Goal: Task Accomplishment & Management: Manage account settings

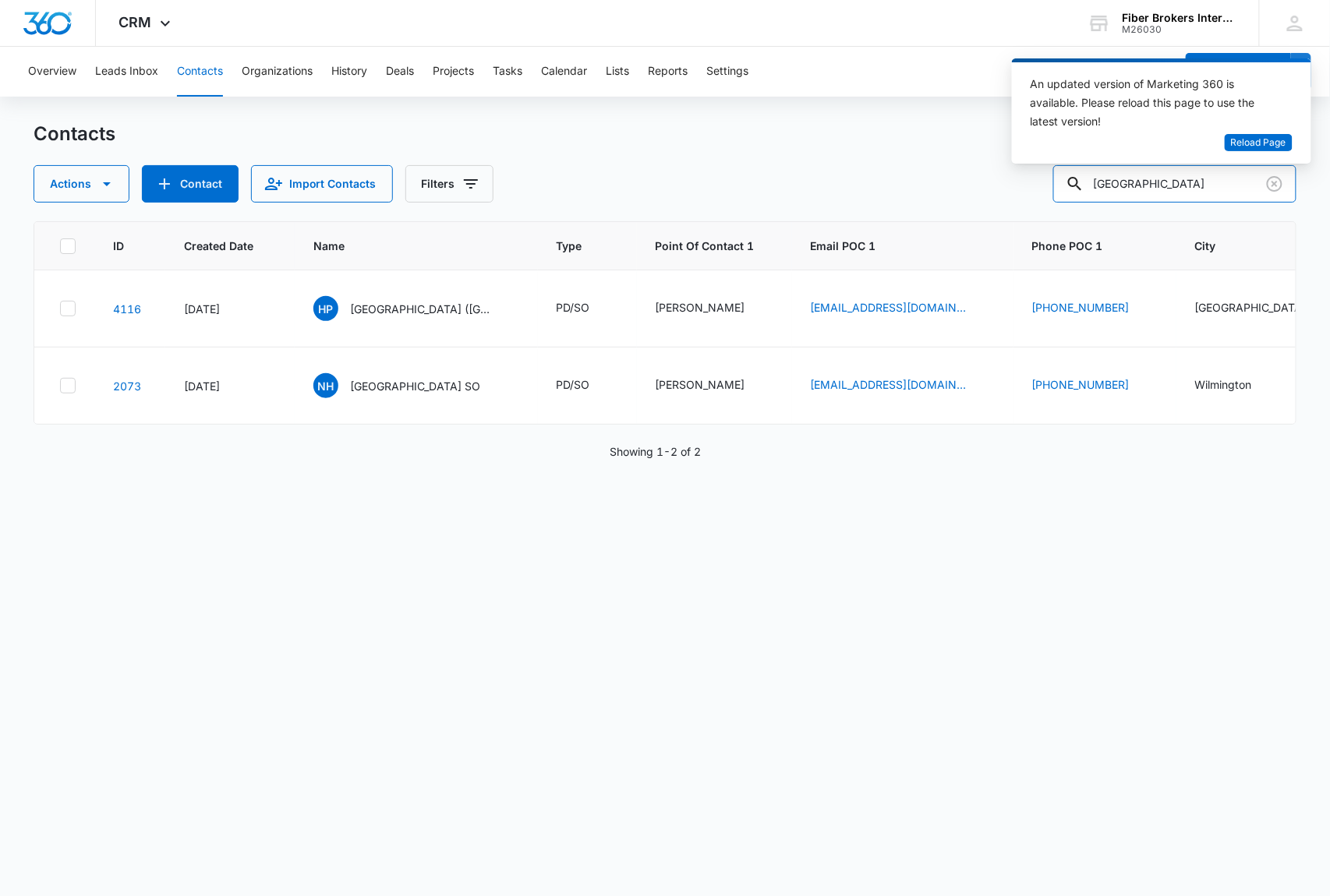
drag, startPoint x: 1164, startPoint y: 181, endPoint x: 1096, endPoint y: 176, distance: 68.2
click at [1096, 176] on body "CRM Apps Reputation Websites Forms CRM Email Social Shop Payments POS Content A…" at bounding box center [665, 448] width 1330 height 896
type input "customs"
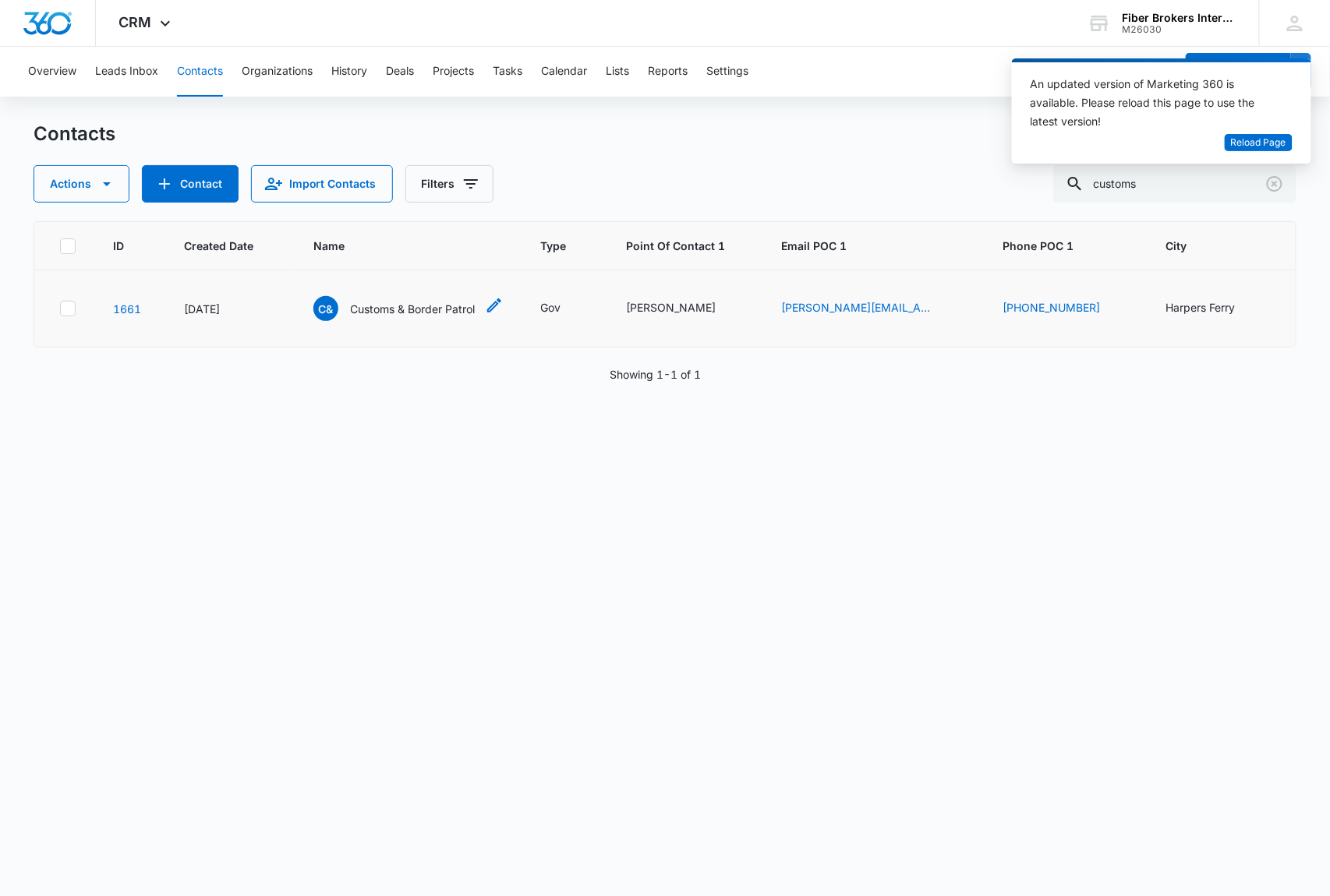
click at [328, 303] on span "C&" at bounding box center [326, 308] width 25 height 25
click at [1273, 190] on icon "Clear" at bounding box center [1274, 184] width 16 height 16
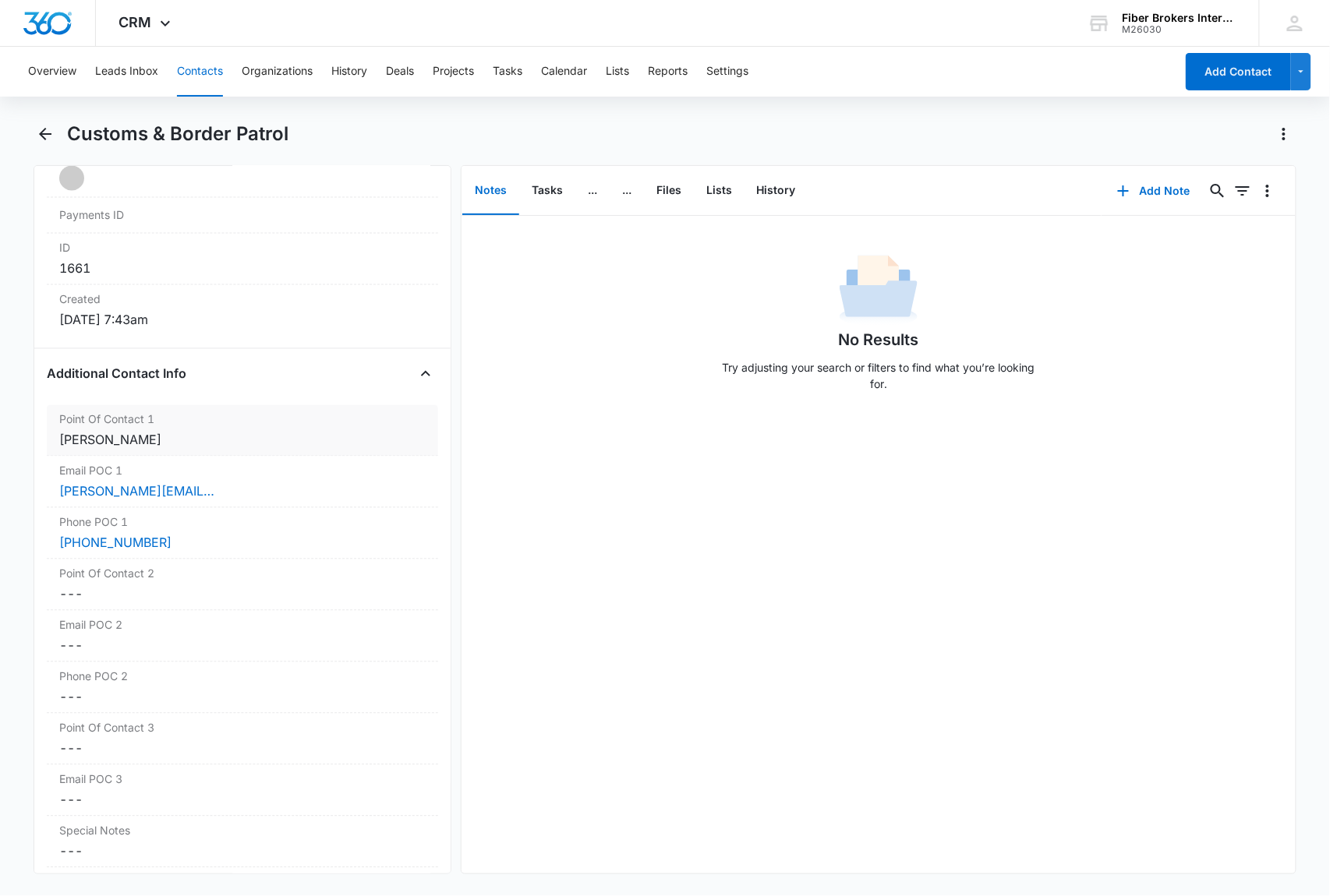
scroll to position [935, 0]
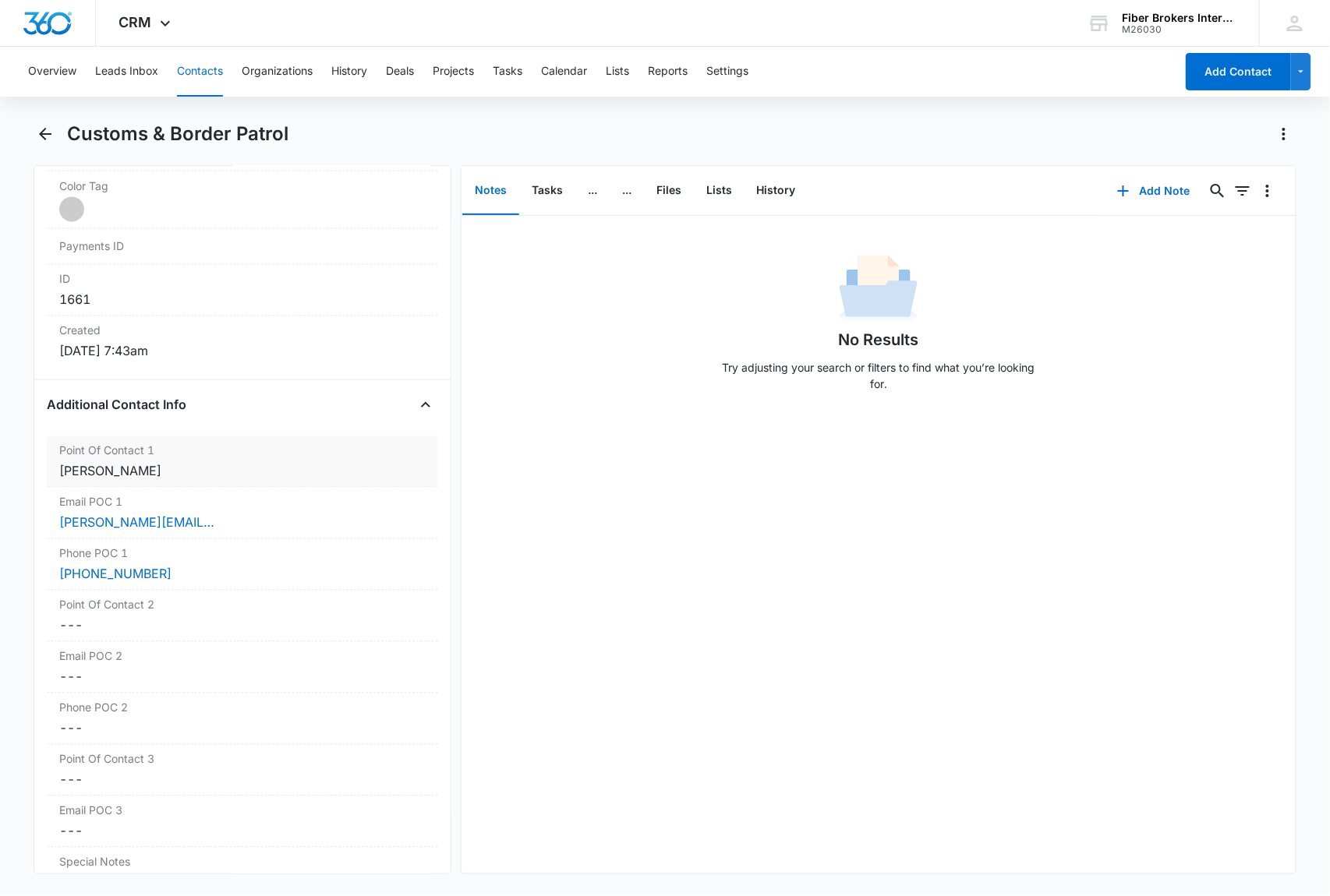
click at [151, 479] on div "[PERSON_NAME]" at bounding box center [242, 471] width 366 height 19
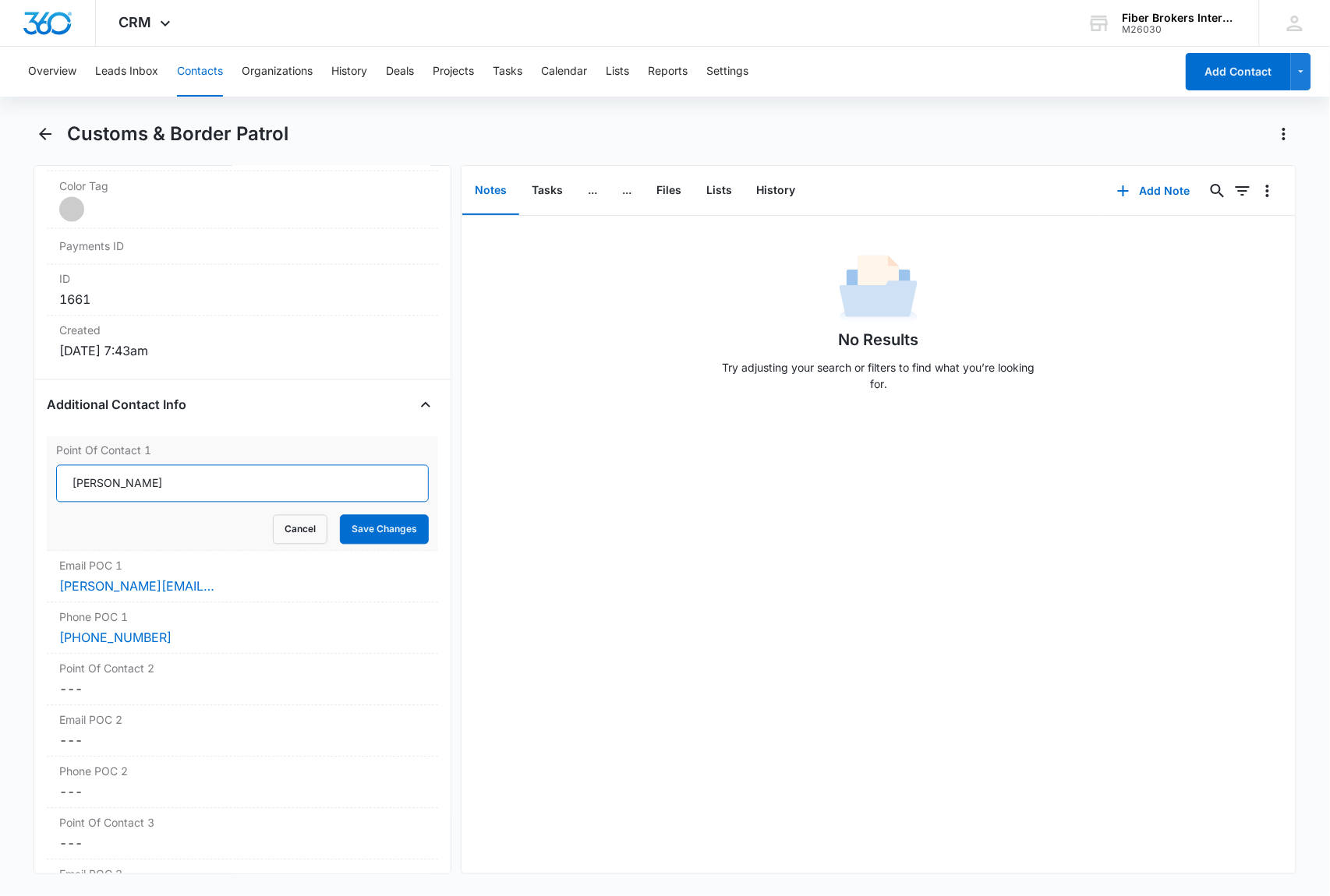
drag, startPoint x: 150, startPoint y: 487, endPoint x: 67, endPoint y: 481, distance: 83.2
click at [67, 481] on input "[PERSON_NAME]" at bounding box center [243, 484] width 373 height 37
paste input "ohn Huntsberry"
type input "John Huntsberry"
click at [381, 537] on button "Save Changes" at bounding box center [384, 530] width 89 height 30
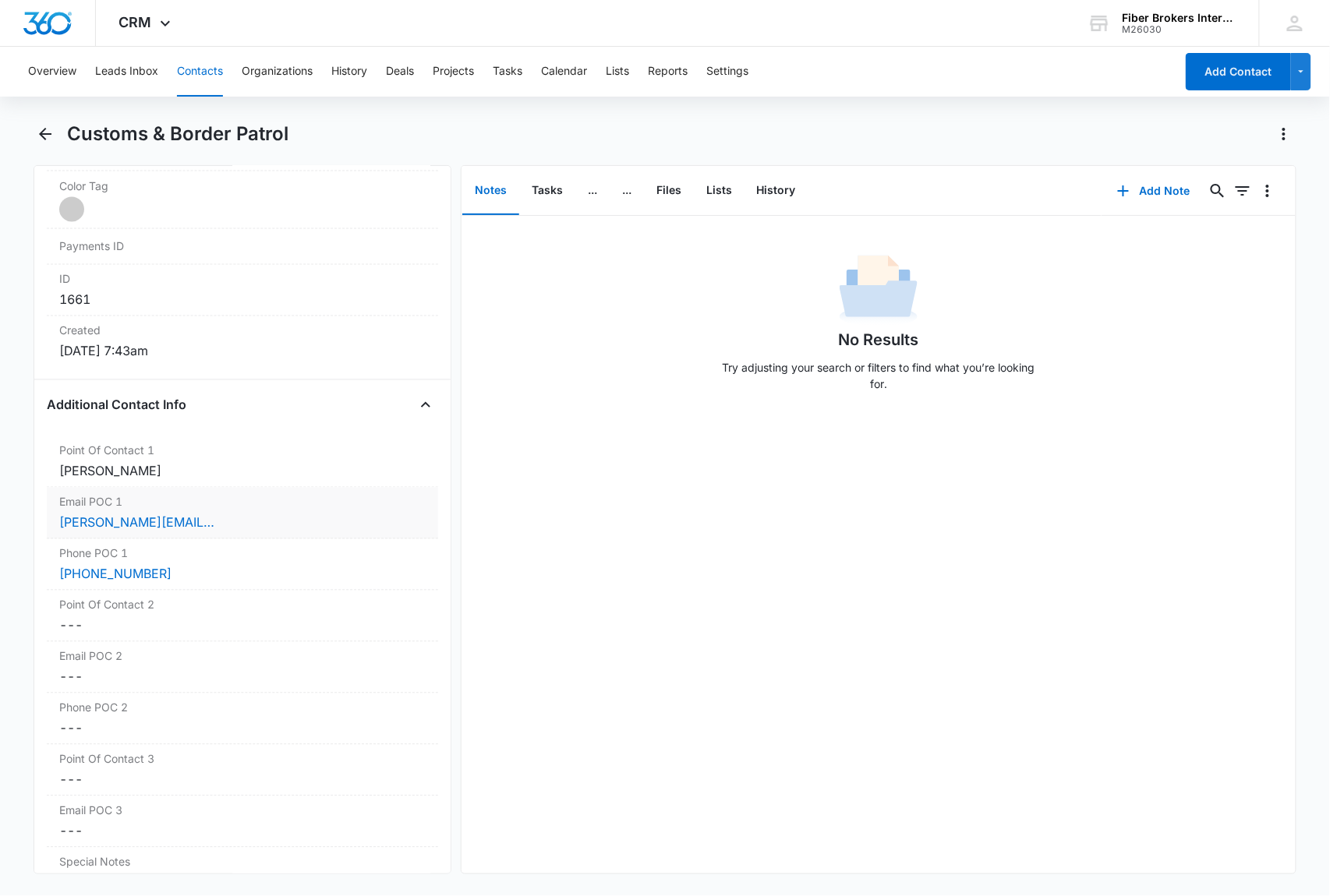
click at [253, 531] on div "[PERSON_NAME][EMAIL_ADDRESS][PERSON_NAME][DOMAIN_NAME]" at bounding box center [242, 523] width 366 height 19
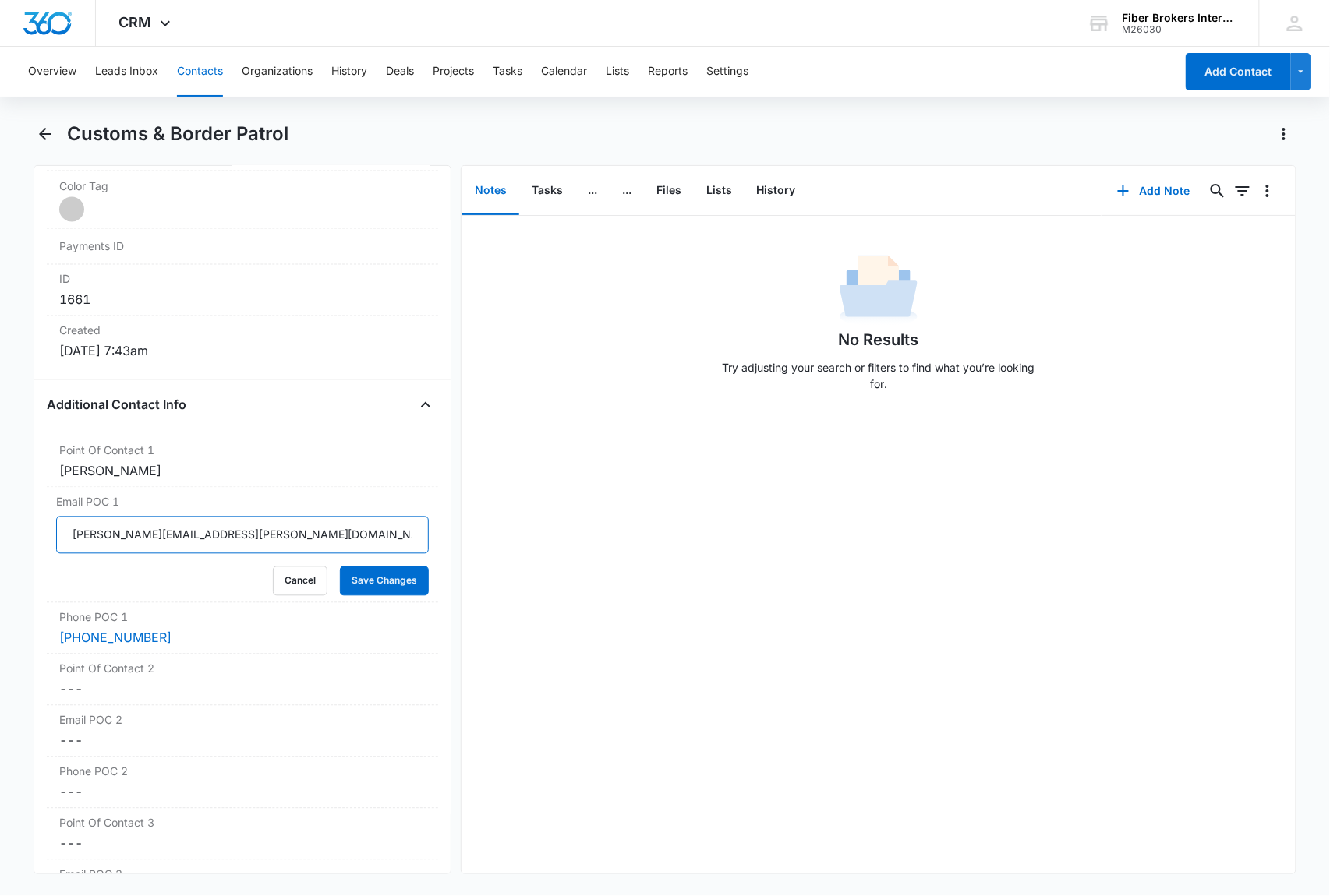
drag, startPoint x: 256, startPoint y: 541, endPoint x: 19, endPoint y: 533, distance: 237.1
click at [19, 533] on main "Customs & Border Patrol Remove C& Customs & Border Patrol Contact Info Name Can…" at bounding box center [665, 507] width 1330 height 772
paste input "JOHN.K.HUNTSBERRY"
type input "JOHN.K.HUNTSBERRY@cbp.dhs.gov"
click at [369, 590] on button "Save Changes" at bounding box center [384, 582] width 89 height 30
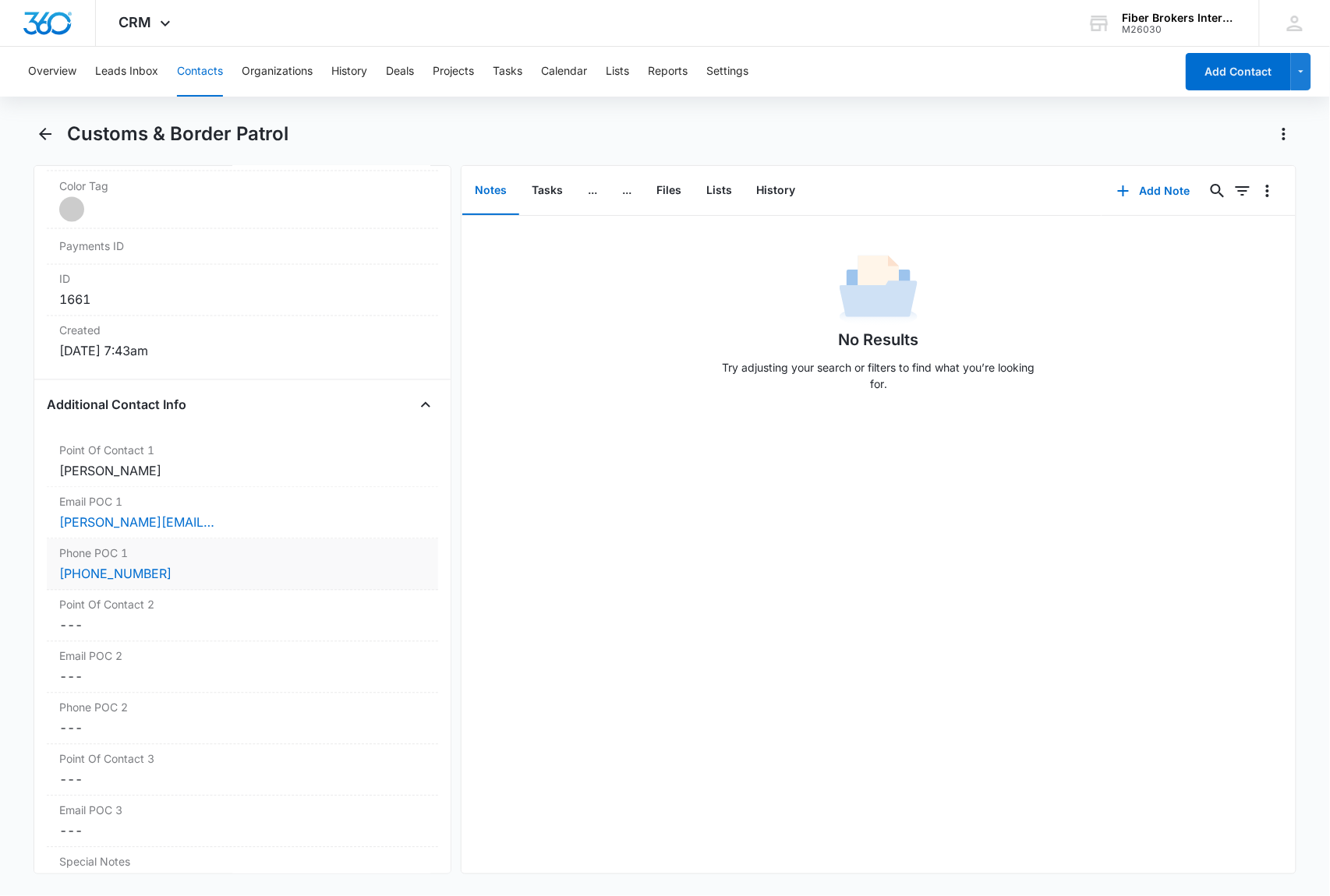
click at [181, 583] on div "[PHONE_NUMBER]" at bounding box center [242, 574] width 366 height 19
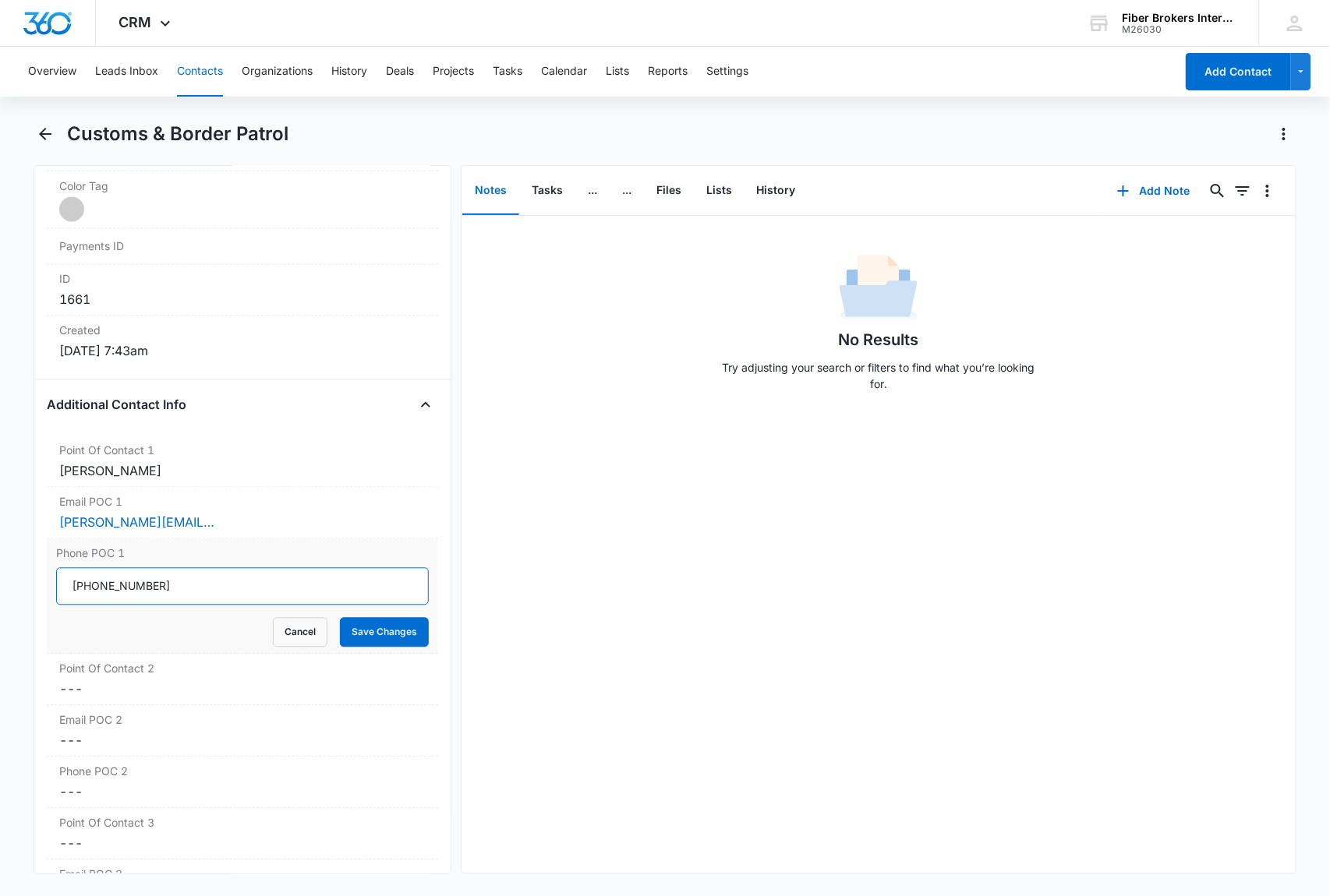
drag, startPoint x: 176, startPoint y: 594, endPoint x: 55, endPoint y: 589, distance: 121.1
click at [55, 589] on div "Phone POC 1 Cancel Save Changes" at bounding box center [242, 597] width 391 height 115
paste input "(304) 724-5821"
type input "(304) 724-5821"
drag, startPoint x: 364, startPoint y: 643, endPoint x: 424, endPoint y: 641, distance: 60.0
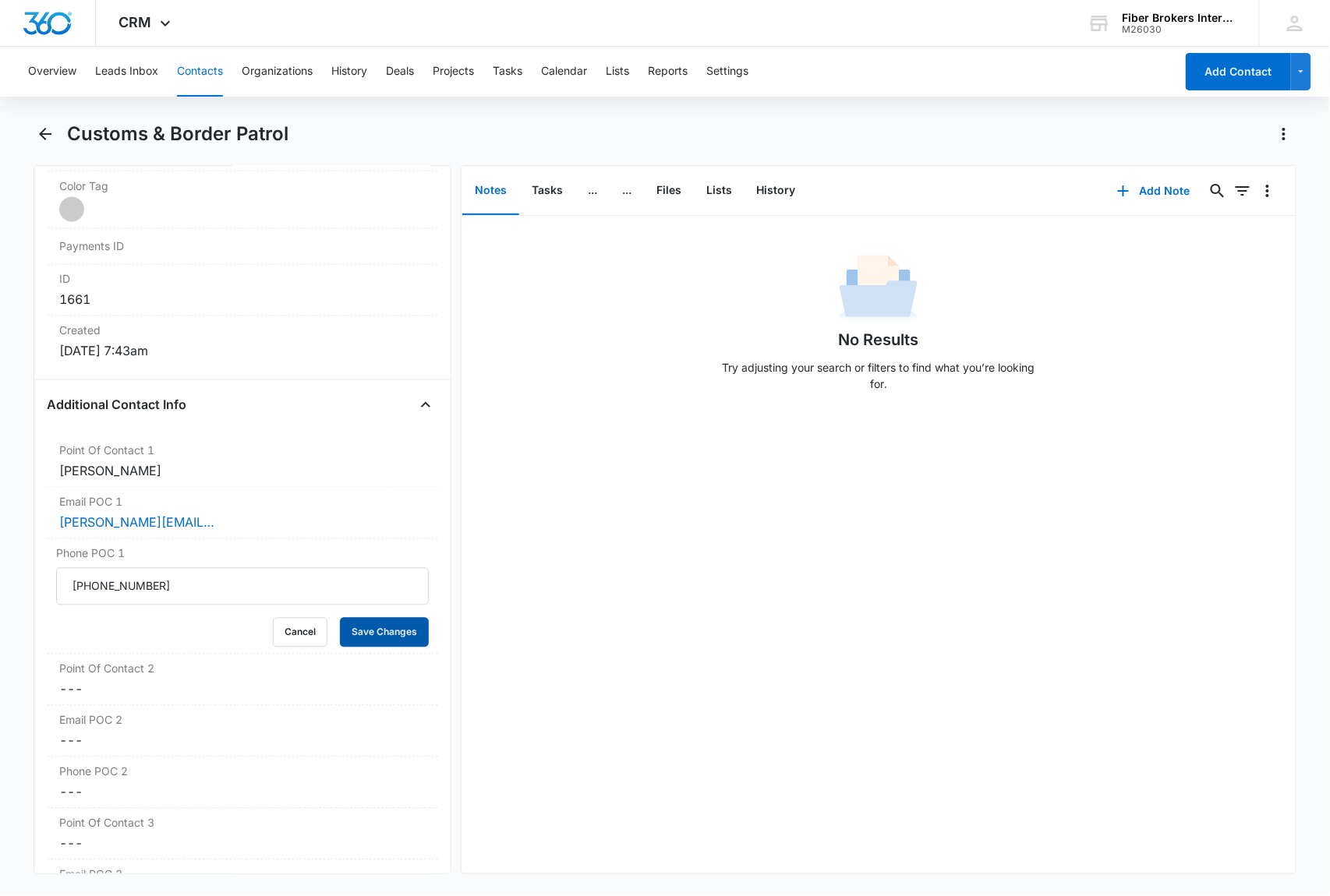
click at [364, 642] on button "Save Changes" at bounding box center [384, 633] width 89 height 30
click at [109, 684] on dd "Cancel Save Changes ---" at bounding box center [242, 677] width 366 height 19
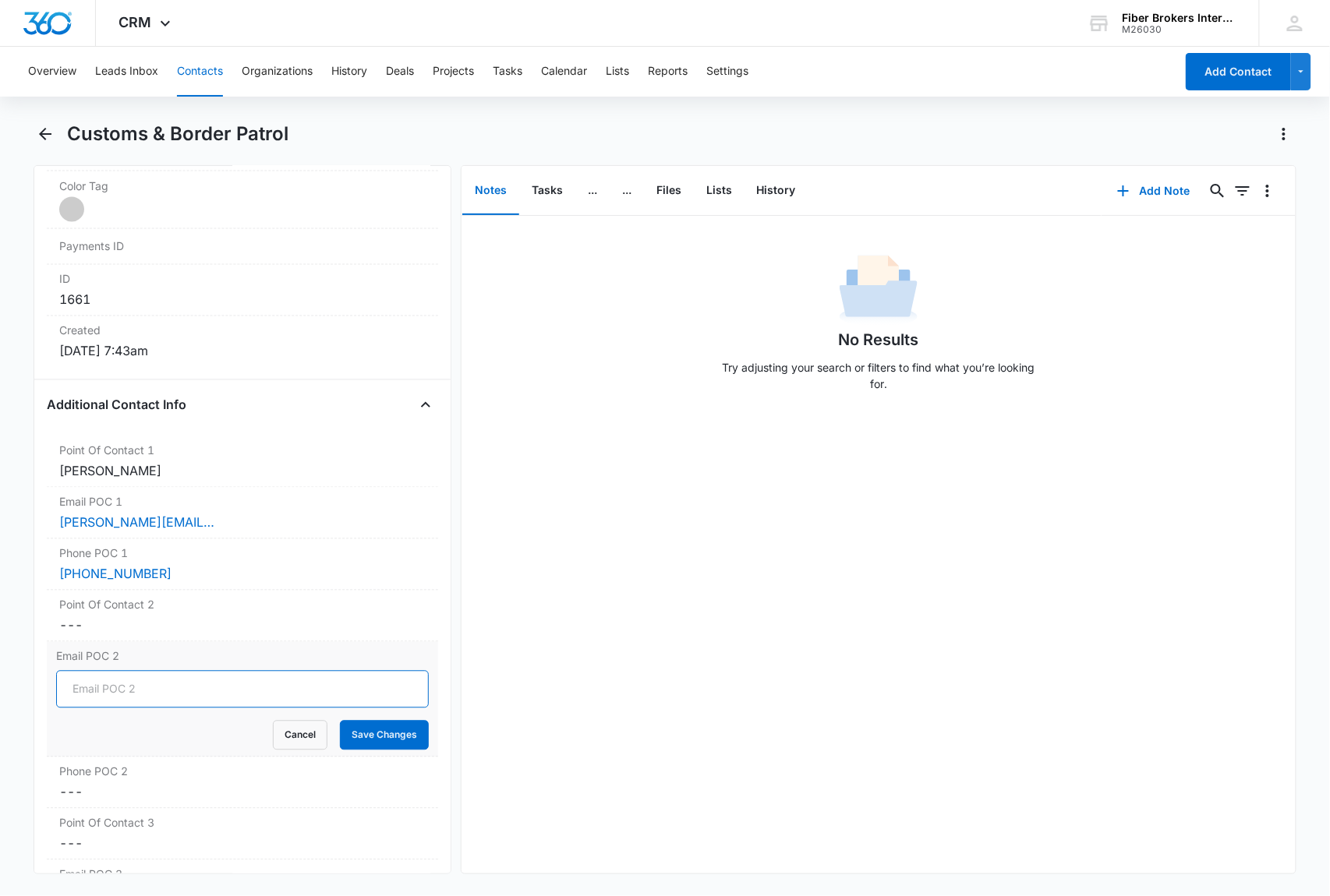
click at [88, 696] on input "Email POC 2" at bounding box center [243, 690] width 373 height 37
paste input "LESC-AMBBodyArmor@cbp.dhs.gov"
type input "LESC-AMBBodyArmor@cbp.dhs.gov"
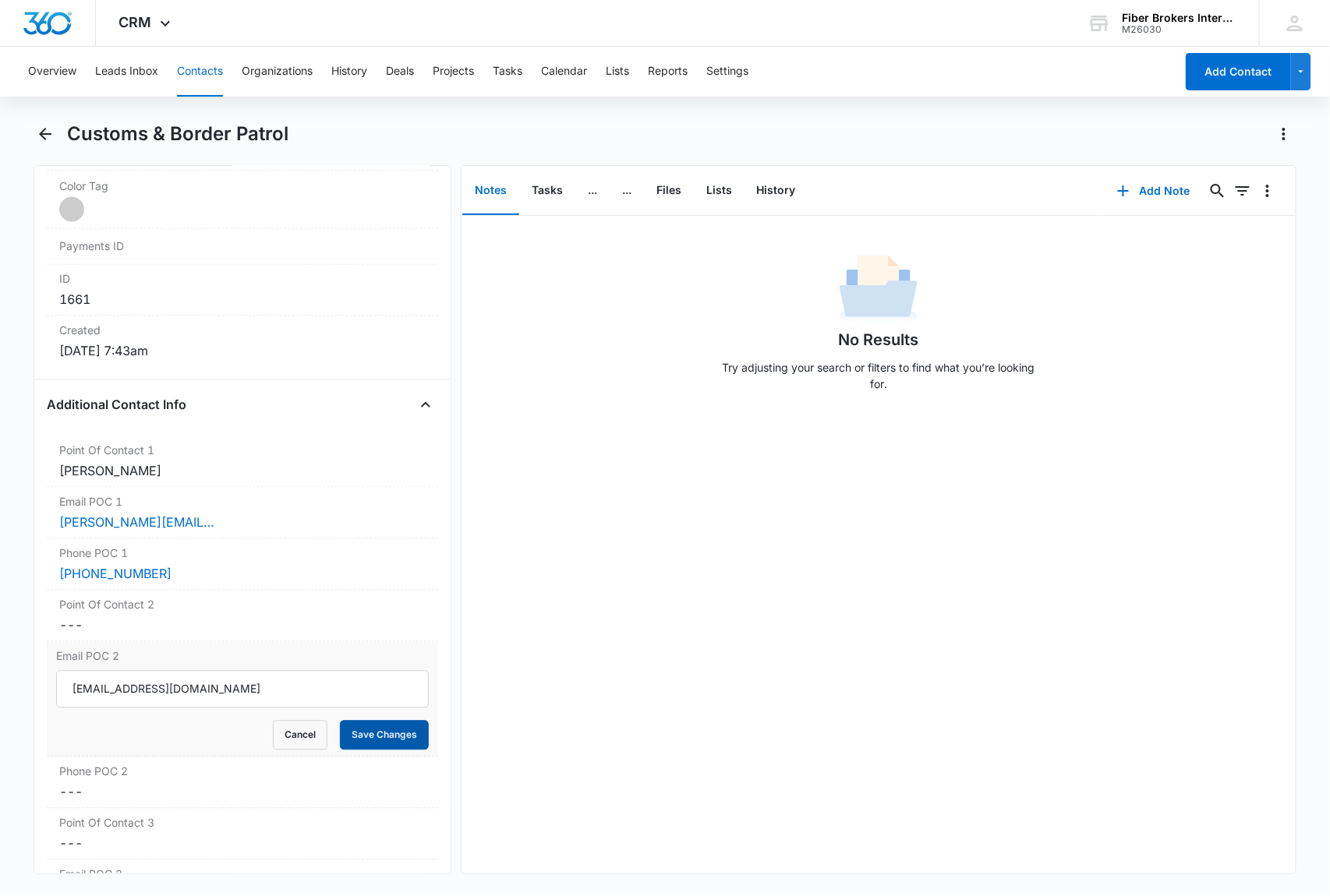
click at [362, 746] on button "Save Changes" at bounding box center [384, 736] width 89 height 30
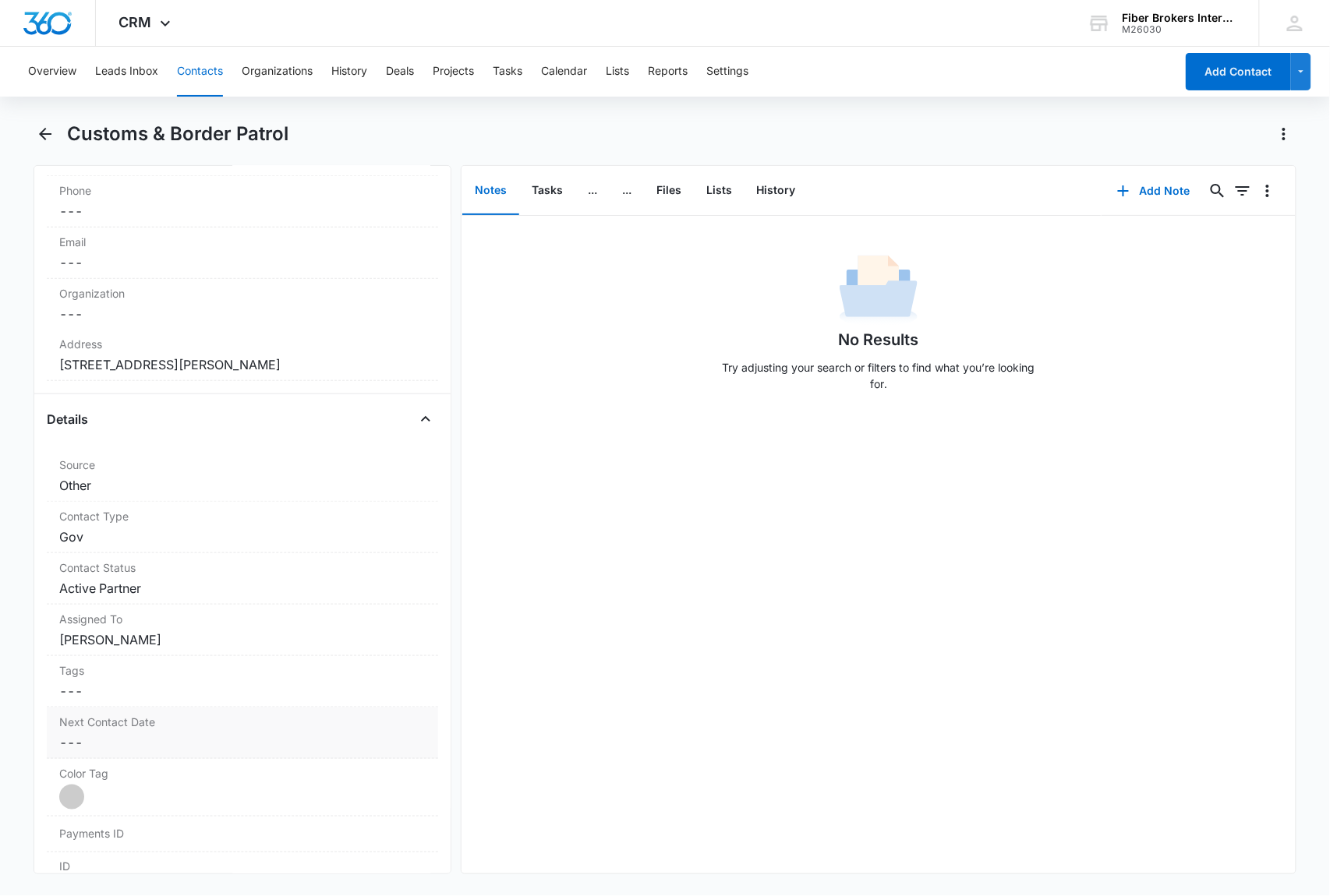
scroll to position [0, 0]
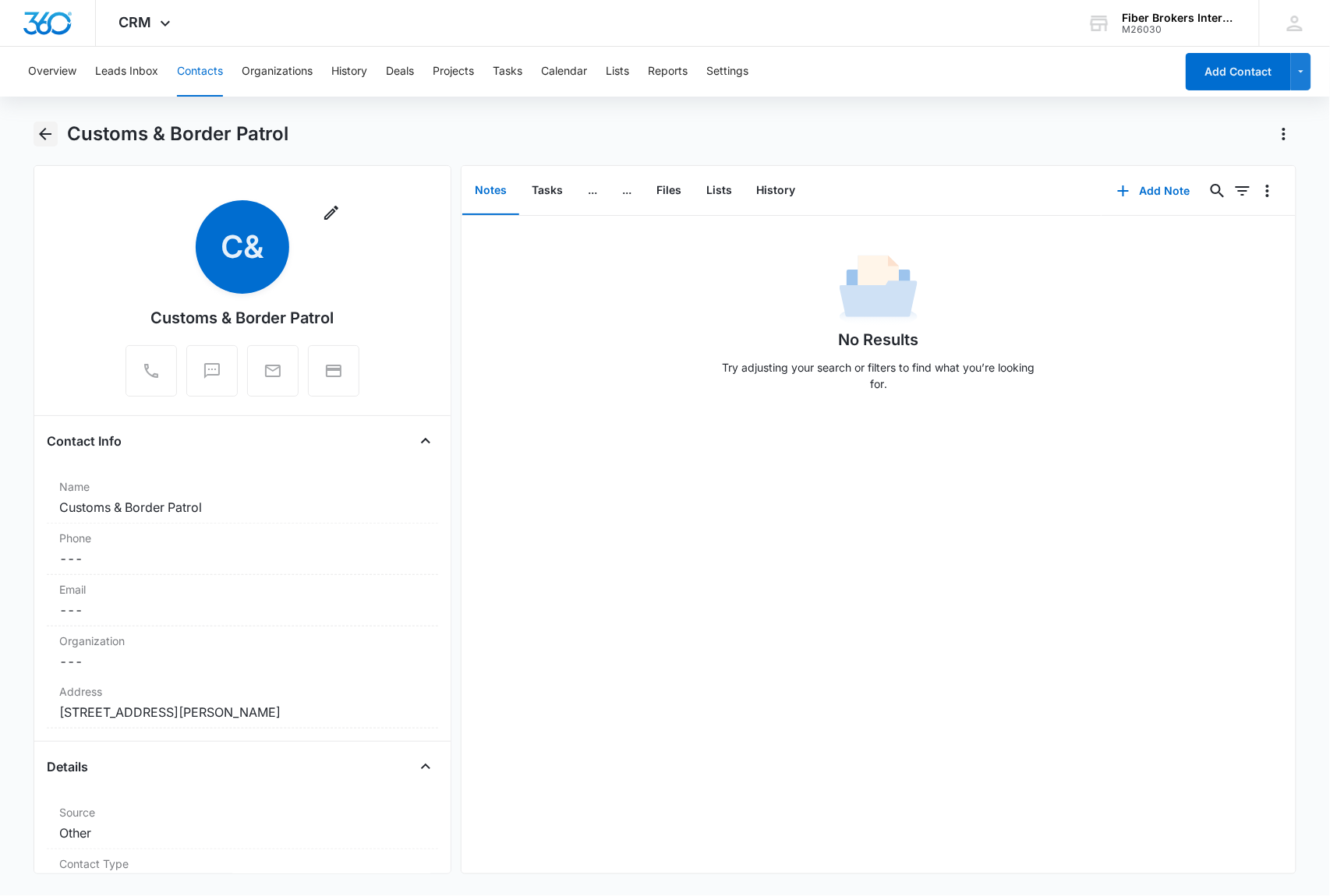
click at [53, 132] on icon "Back" at bounding box center [45, 134] width 19 height 19
click at [42, 134] on icon "Back" at bounding box center [45, 134] width 12 height 12
